Goal: Find specific page/section: Find specific page/section

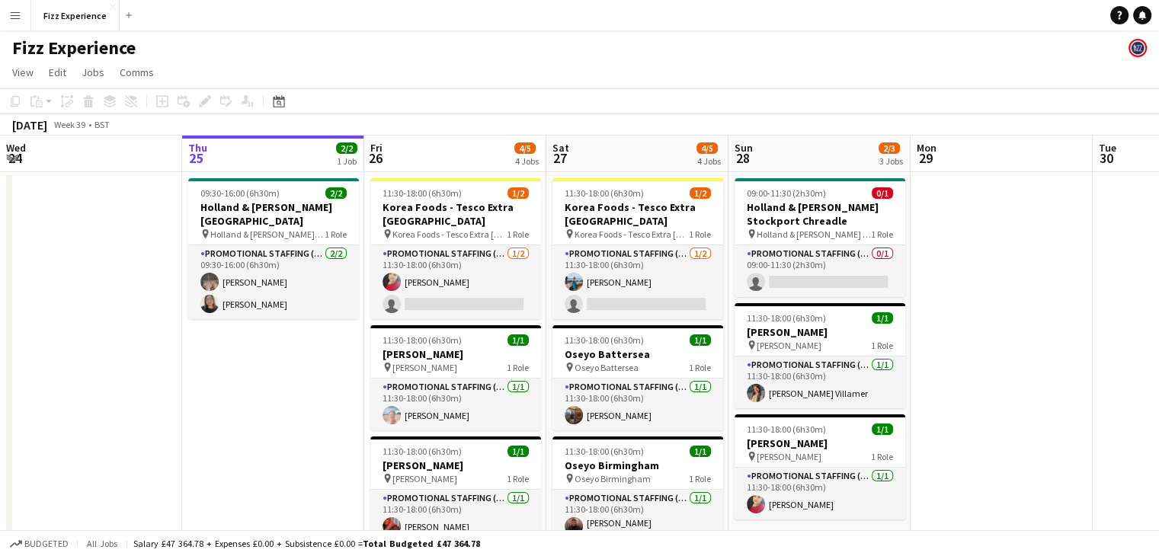
click at [14, 21] on button "Menu" at bounding box center [15, 15] width 30 height 30
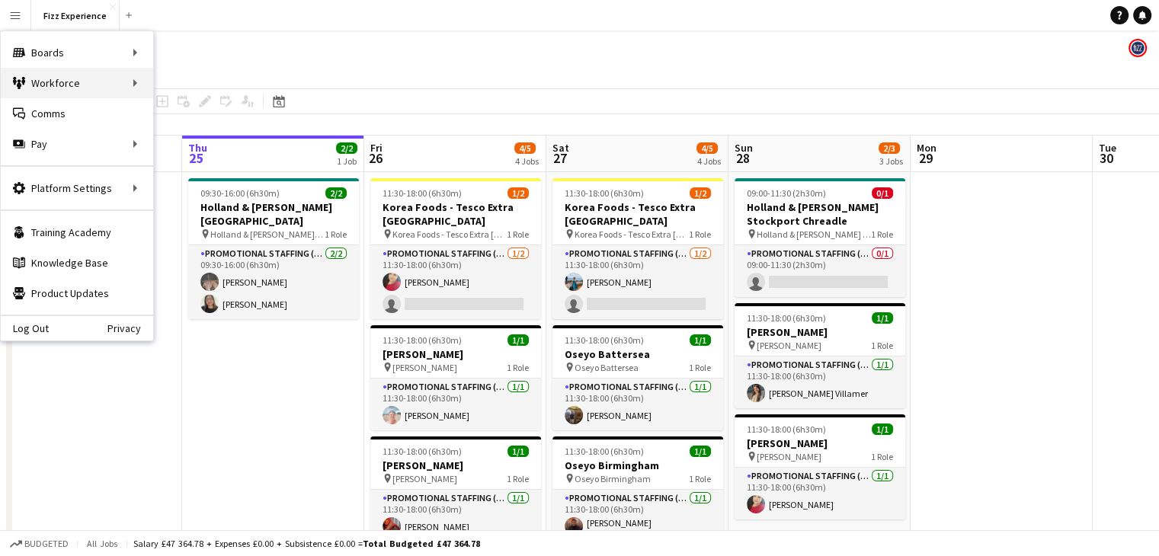
click at [121, 25] on div "Workforce Workforce" at bounding box center [77, 83] width 152 height 30
click at [183, 25] on link "My Workforce" at bounding box center [230, 83] width 152 height 30
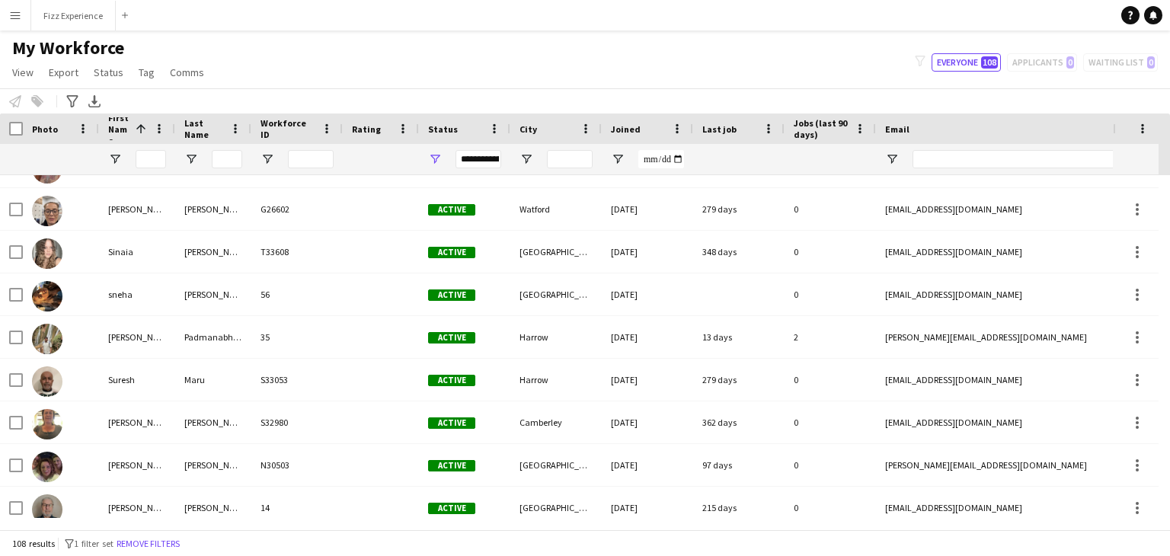
click at [15, 19] on app-icon "Menu" at bounding box center [15, 15] width 12 height 12
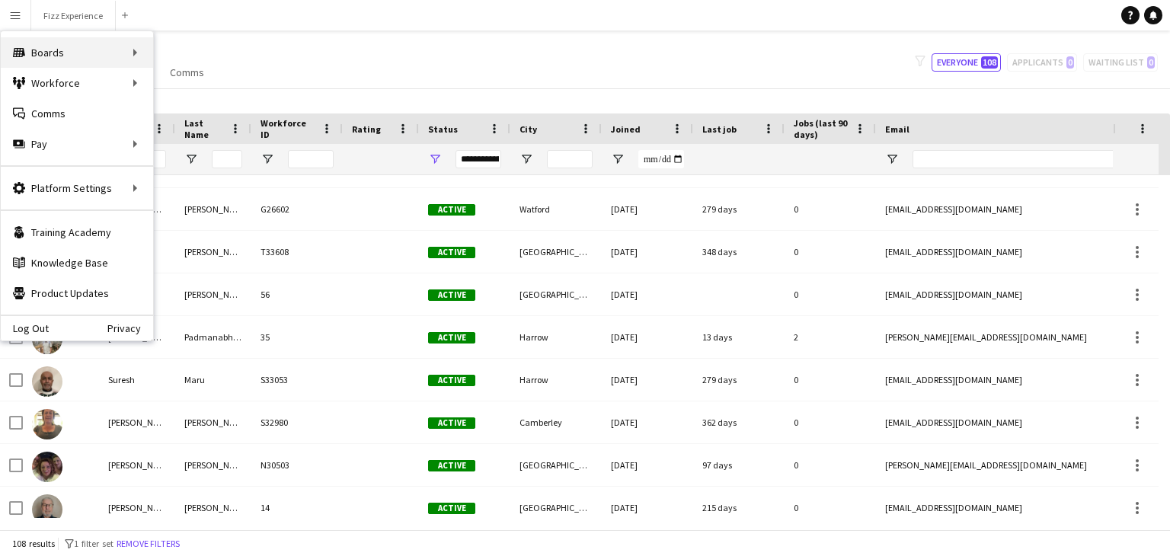
click at [117, 25] on div "Boards Boards" at bounding box center [77, 52] width 152 height 30
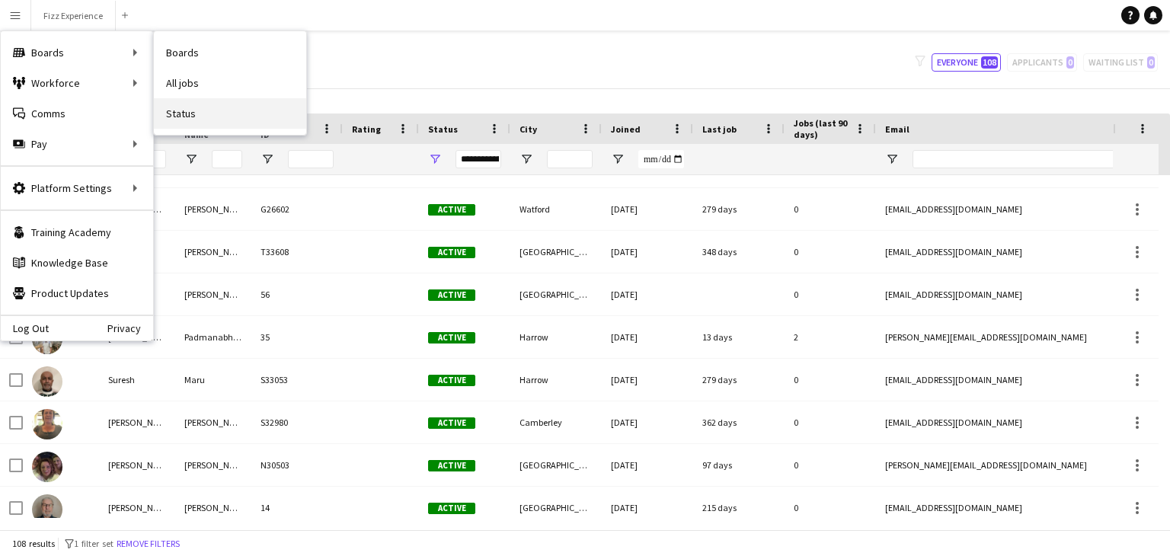
click at [193, 25] on link "Status" at bounding box center [230, 113] width 152 height 30
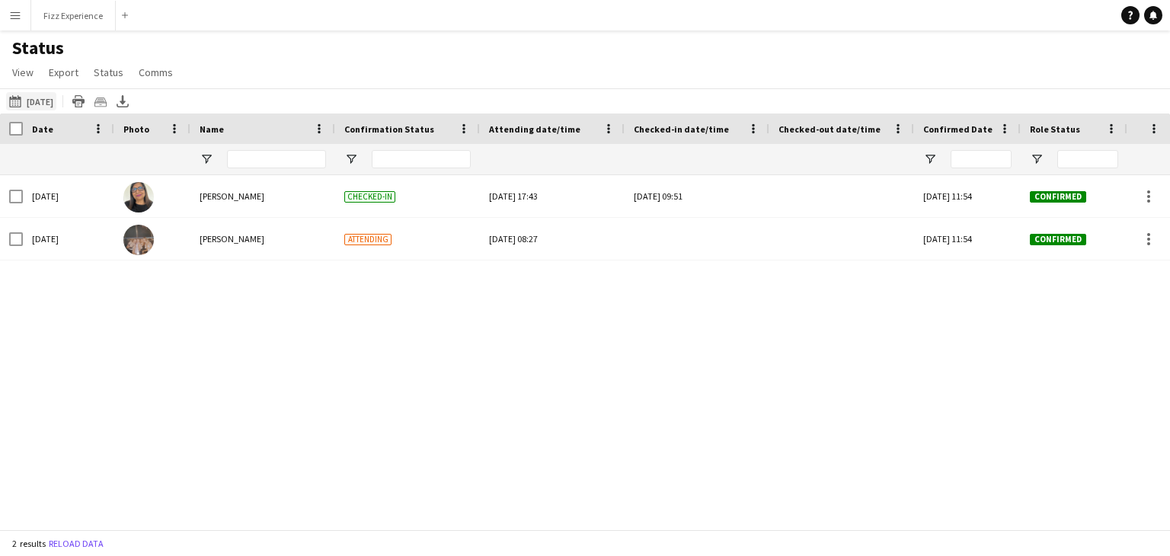
click at [56, 25] on button "[DATE] to [DATE] [DATE]" at bounding box center [31, 101] width 50 height 18
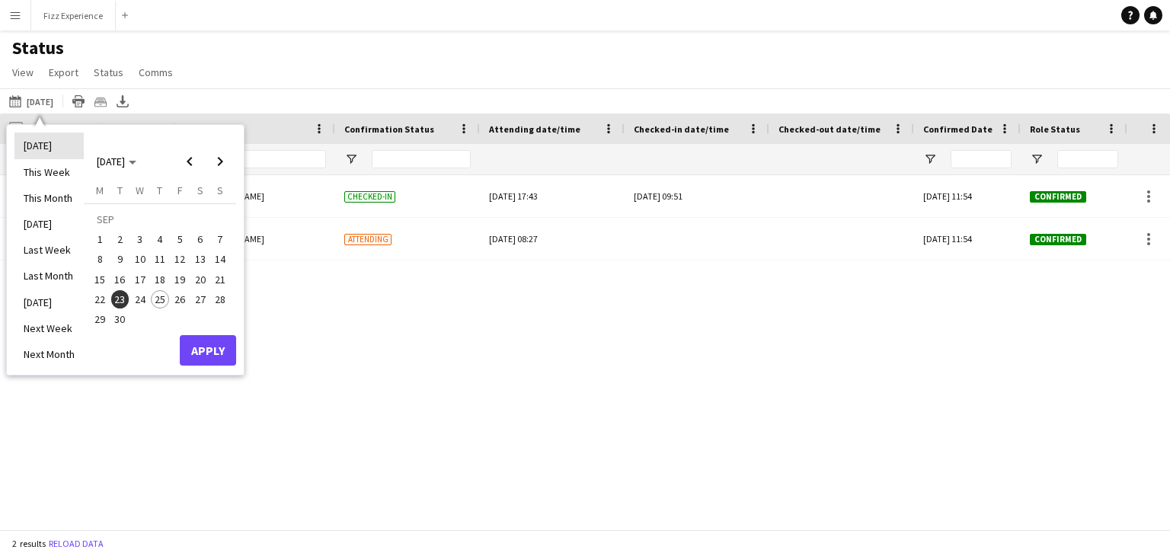
click at [45, 25] on li "[DATE]" at bounding box center [48, 146] width 69 height 26
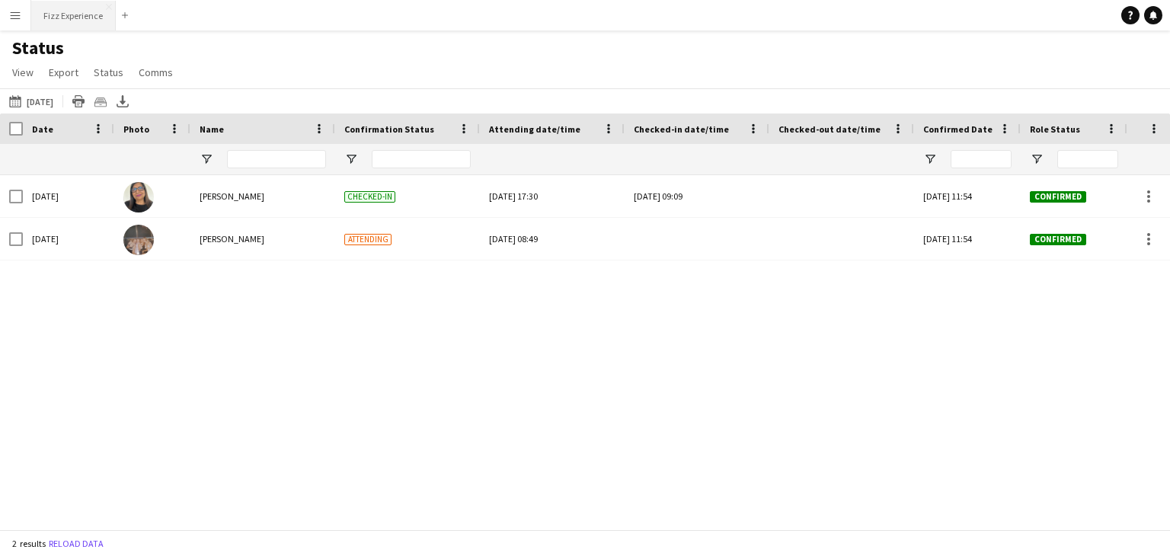
click at [74, 22] on button "Fizz Experience Close" at bounding box center [73, 16] width 85 height 30
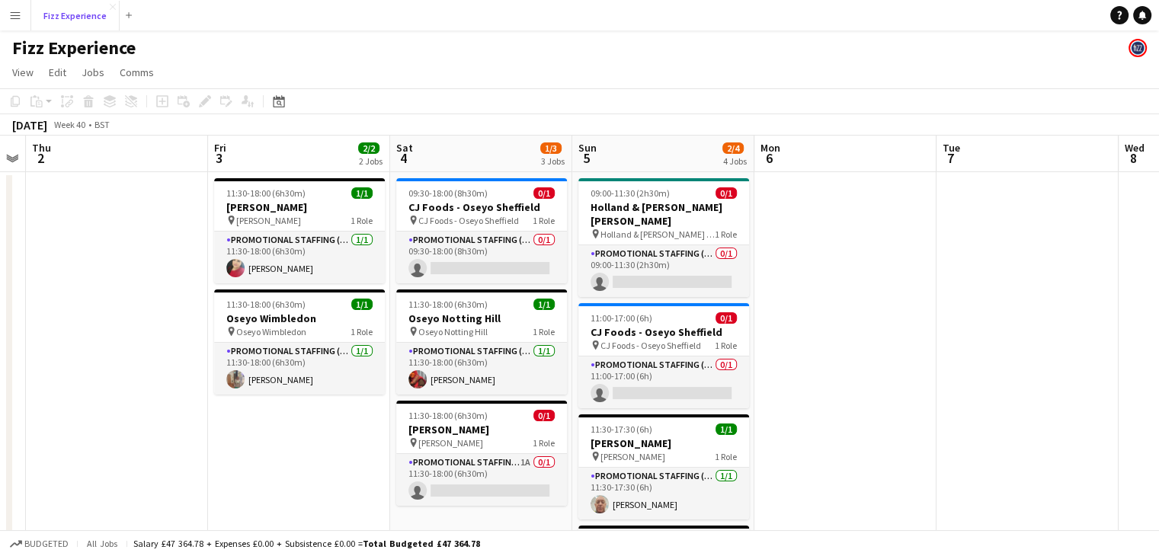
scroll to position [0, 518]
